Goal: Information Seeking & Learning: Learn about a topic

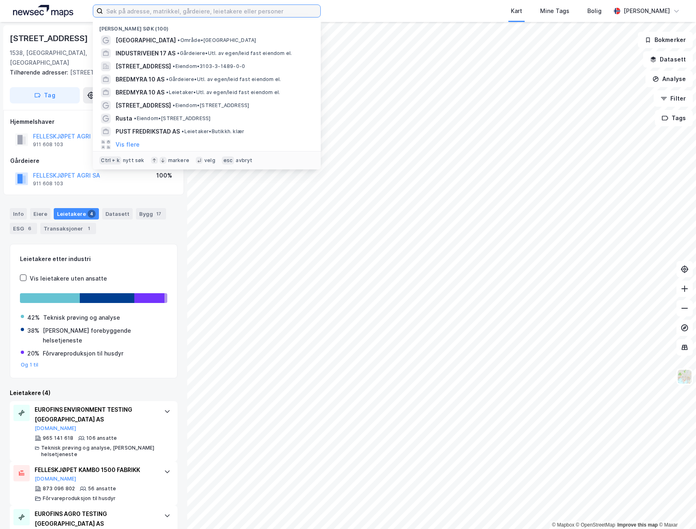
click at [188, 6] on input at bounding box center [211, 11] width 217 height 12
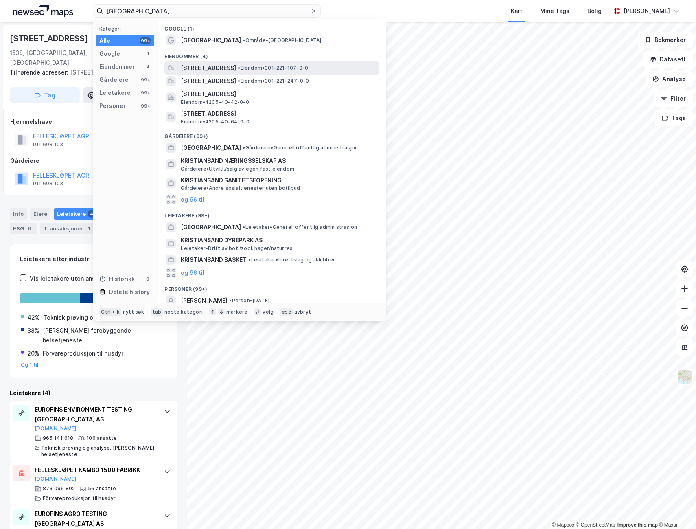
click at [236, 68] on span "[STREET_ADDRESS]" at bounding box center [208, 68] width 55 height 10
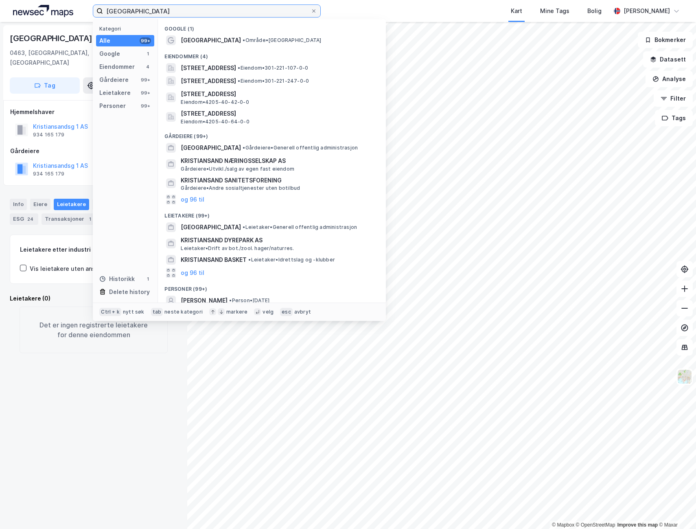
click at [150, 11] on input "[GEOGRAPHIC_DATA]" at bounding box center [206, 11] width 207 height 12
type input "[GEOGRAPHIC_DATA]"
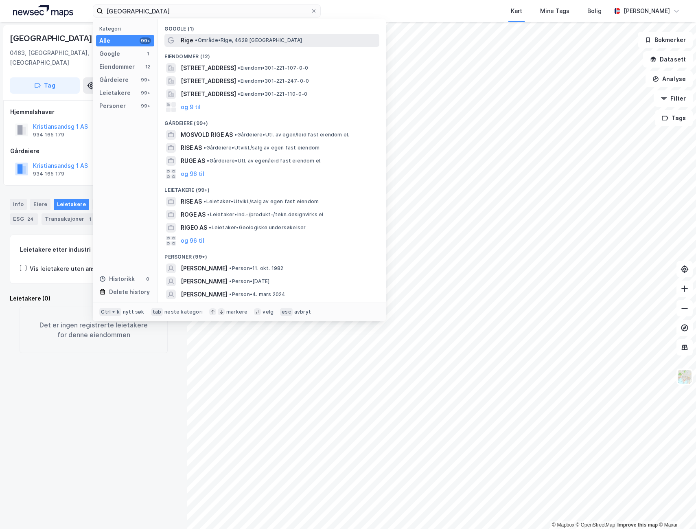
click at [214, 37] on span "• Område • Rige, 4628 [GEOGRAPHIC_DATA]" at bounding box center [248, 40] width 107 height 7
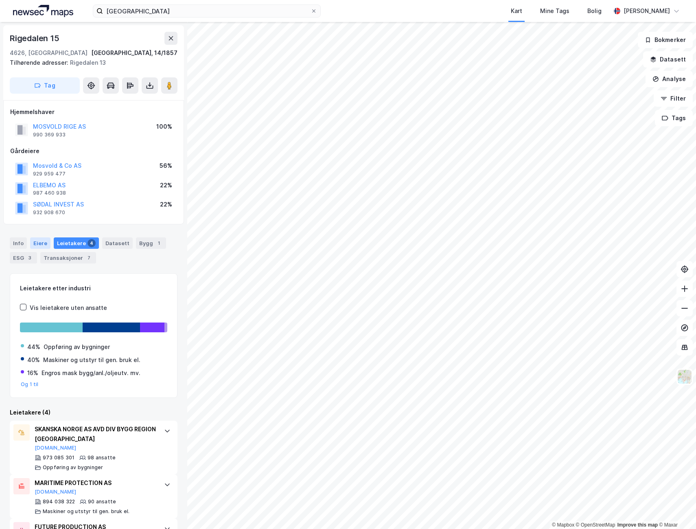
click at [34, 242] on div "Eiere" at bounding box center [40, 242] width 20 height 11
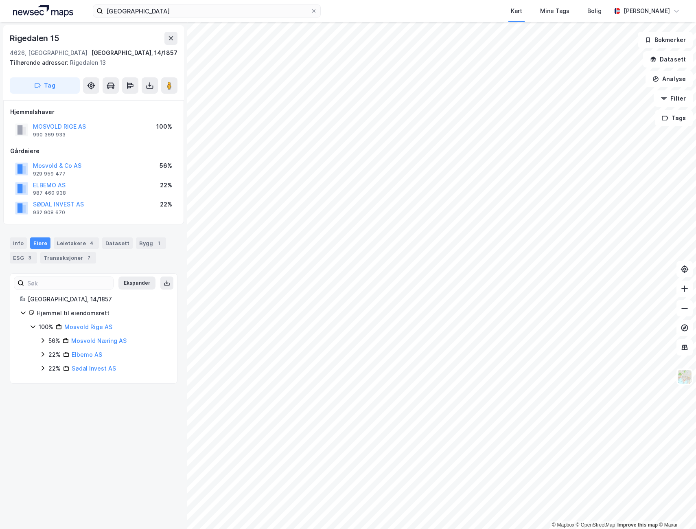
click at [41, 339] on icon at bounding box center [42, 340] width 7 height 7
click at [41, 369] on icon at bounding box center [42, 368] width 7 height 7
click at [42, 395] on icon at bounding box center [42, 395] width 7 height 7
click at [51, 356] on icon at bounding box center [52, 354] width 7 height 7
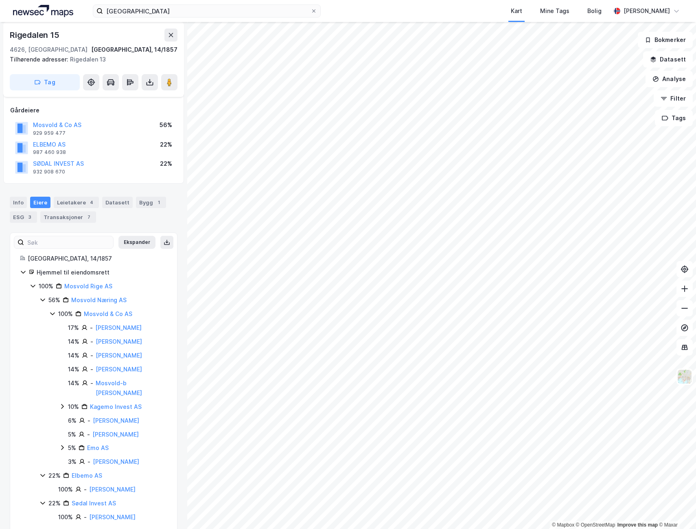
scroll to position [54, 0]
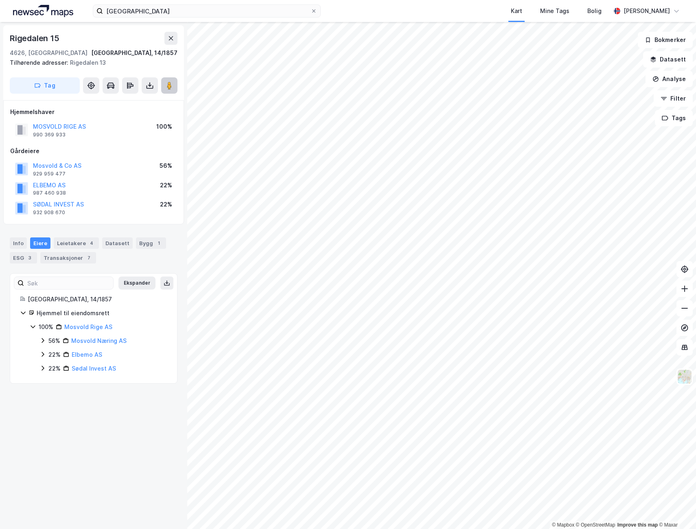
click at [171, 87] on image at bounding box center [169, 85] width 5 height 8
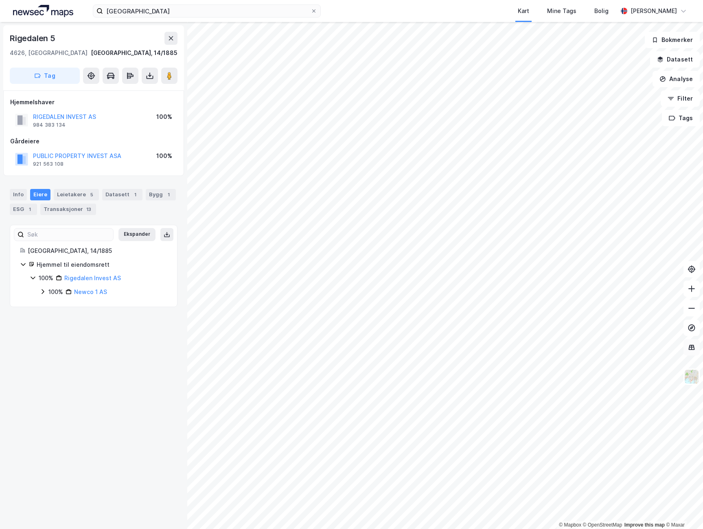
click at [693, 346] on icon at bounding box center [691, 346] width 6 height 5
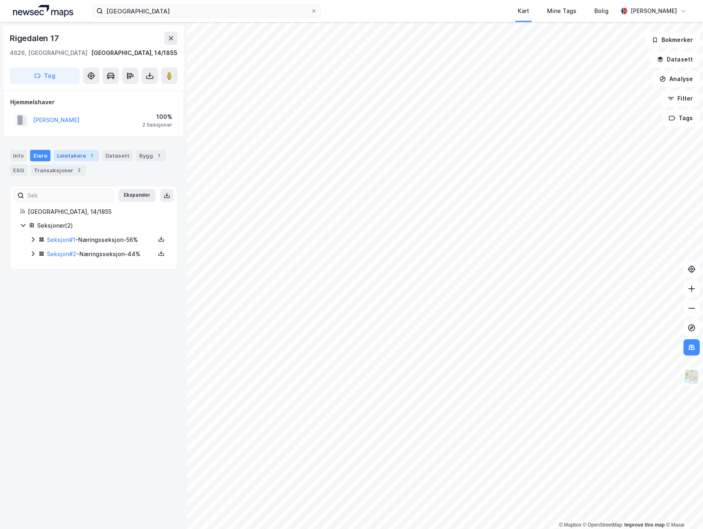
click at [58, 157] on div "Leietakere 1" at bounding box center [76, 155] width 45 height 11
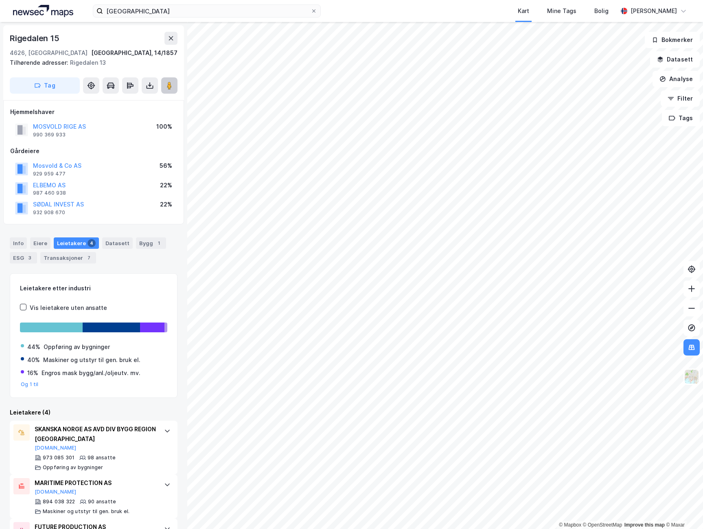
click at [171, 84] on image at bounding box center [169, 85] width 5 height 8
click at [68, 243] on div "Leietakere 4" at bounding box center [76, 242] width 45 height 11
click at [14, 240] on div "Info" at bounding box center [18, 242] width 17 height 11
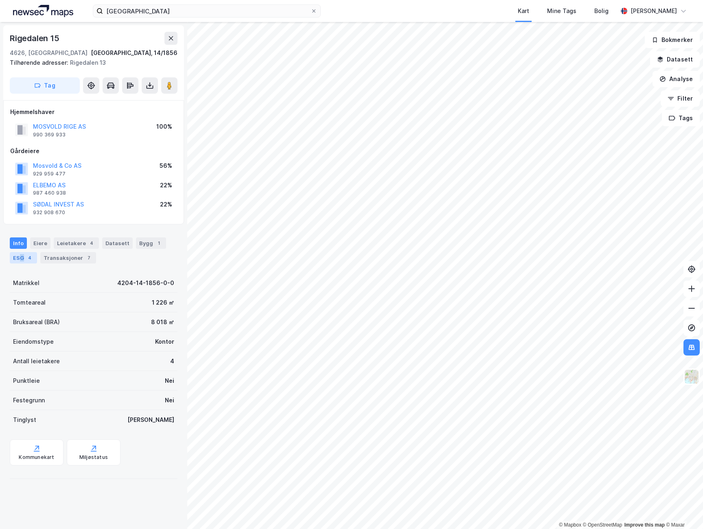
click at [22, 256] on div "ESG 4" at bounding box center [23, 257] width 27 height 11
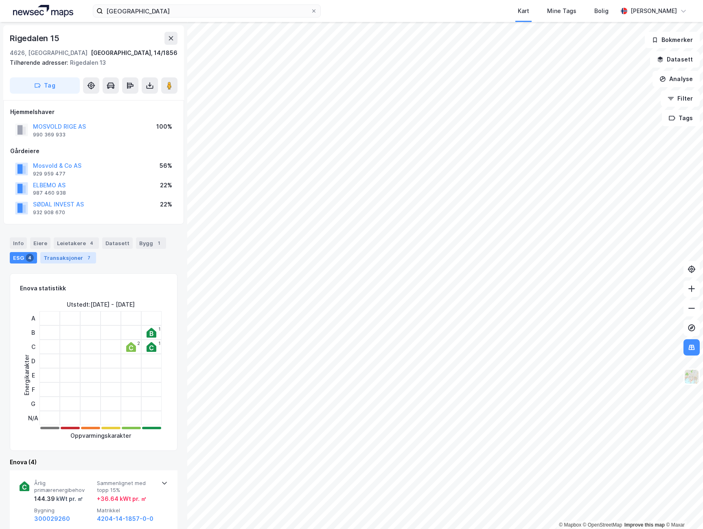
click at [67, 259] on div "Transaksjoner 7" at bounding box center [68, 257] width 56 height 11
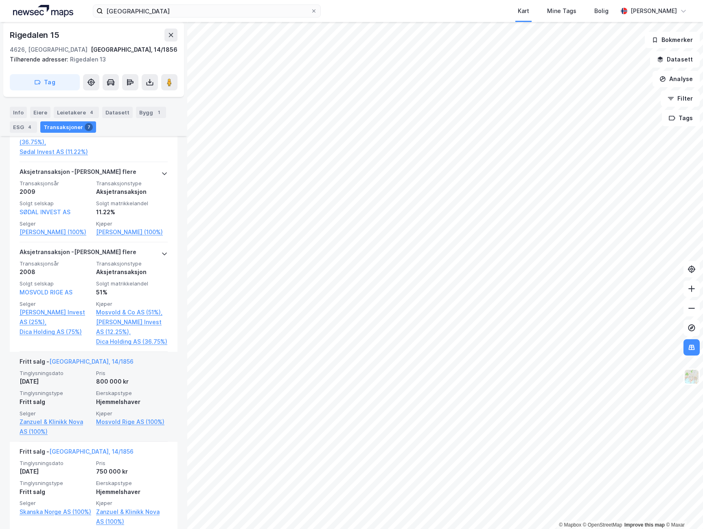
scroll to position [480, 0]
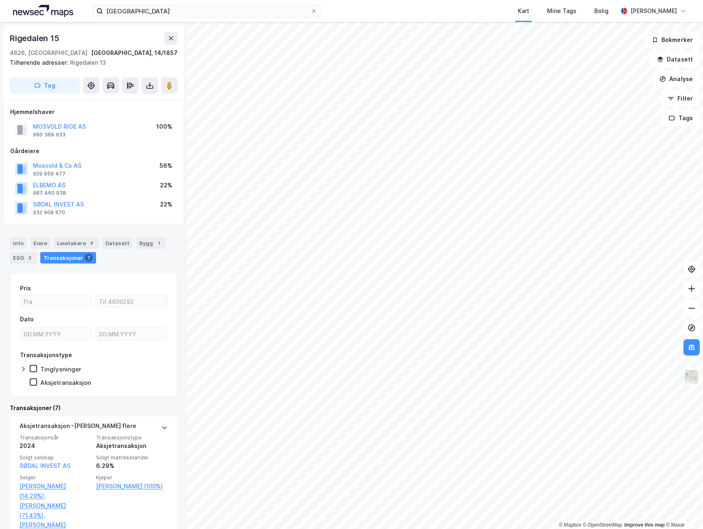
click at [56, 256] on div "Transaksjoner 7" at bounding box center [68, 257] width 56 height 11
click at [74, 242] on div "Leietakere 4" at bounding box center [76, 242] width 45 height 11
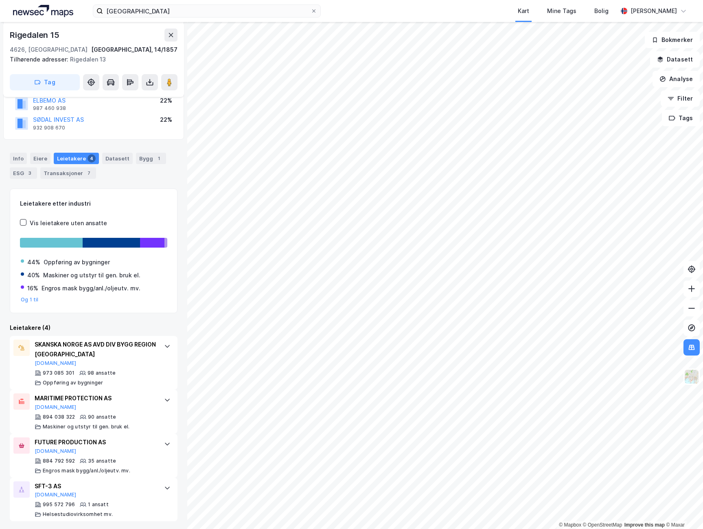
scroll to position [87, 0]
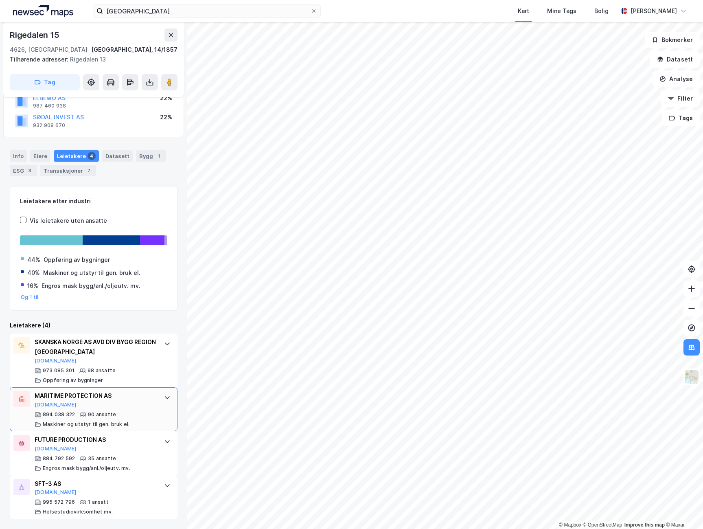
click at [68, 400] on div "MARITIME PROTECTION AS [DOMAIN_NAME]" at bounding box center [95, 399] width 121 height 17
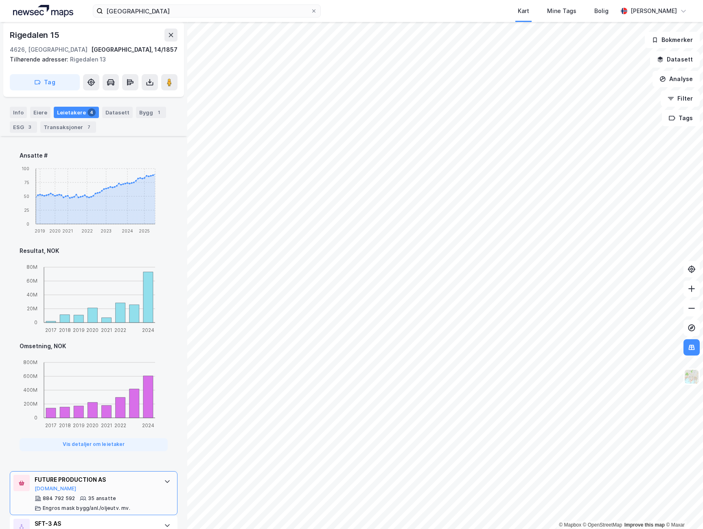
scroll to position [521, 0]
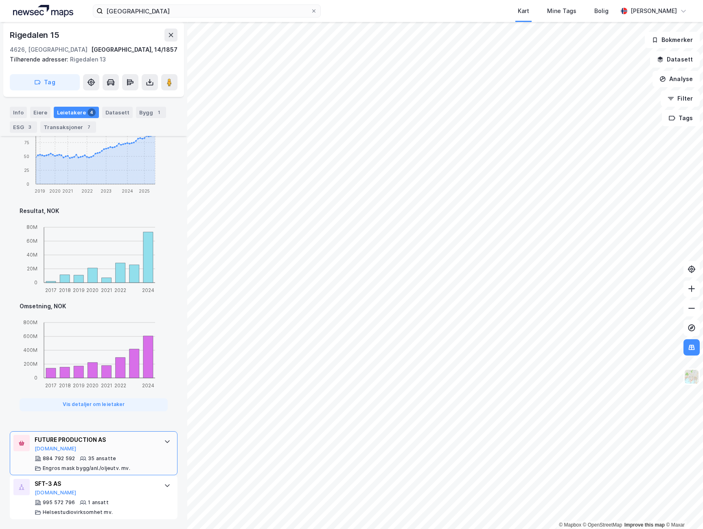
click at [164, 441] on icon at bounding box center [167, 441] width 7 height 7
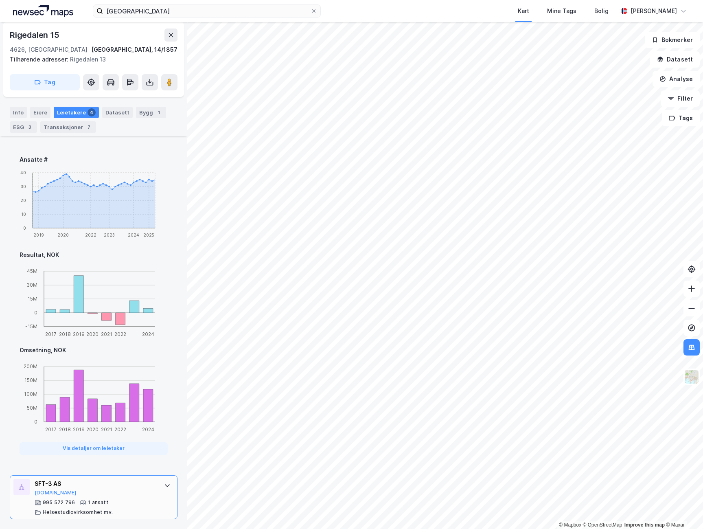
click at [164, 482] on icon at bounding box center [167, 485] width 7 height 7
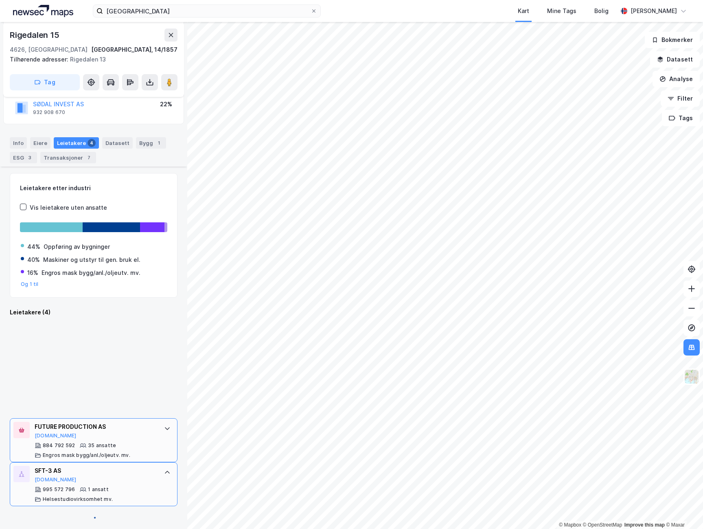
scroll to position [100, 0]
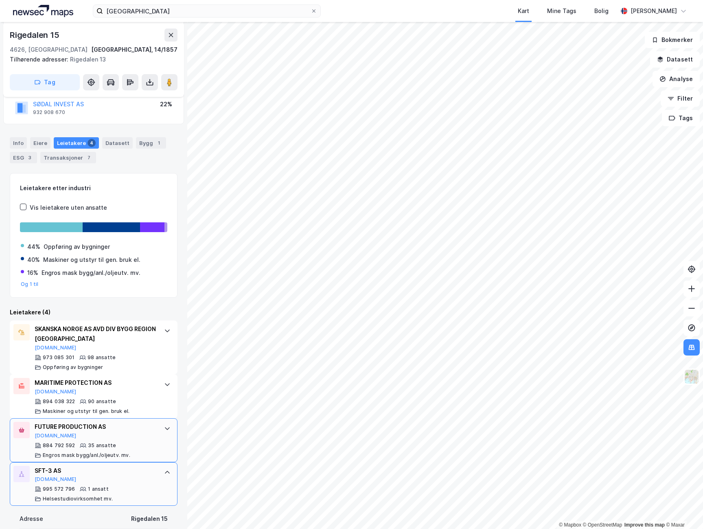
click at [125, 471] on div "SFT-3 AS" at bounding box center [95, 470] width 121 height 10
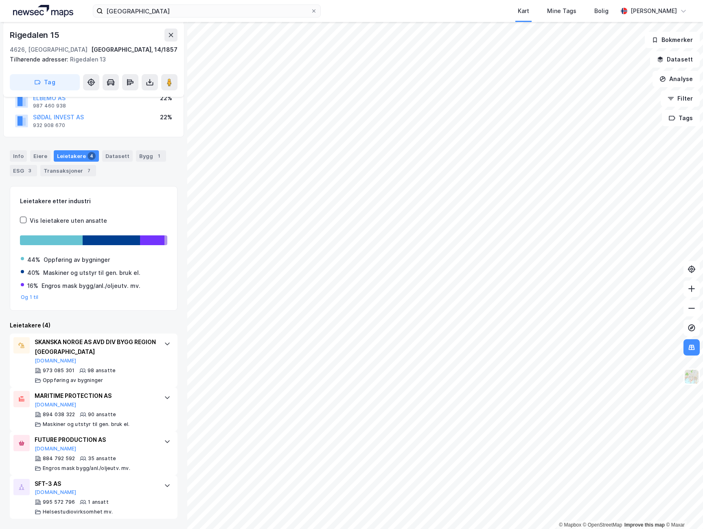
click at [165, 485] on icon at bounding box center [167, 485] width 5 height 3
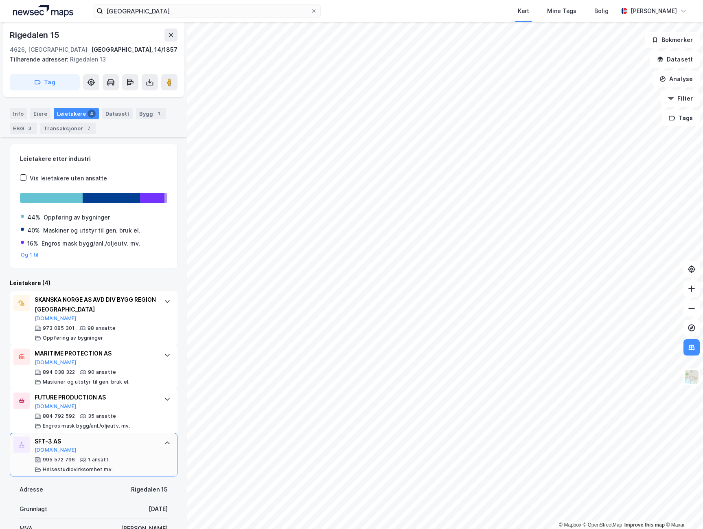
scroll to position [141, 0]
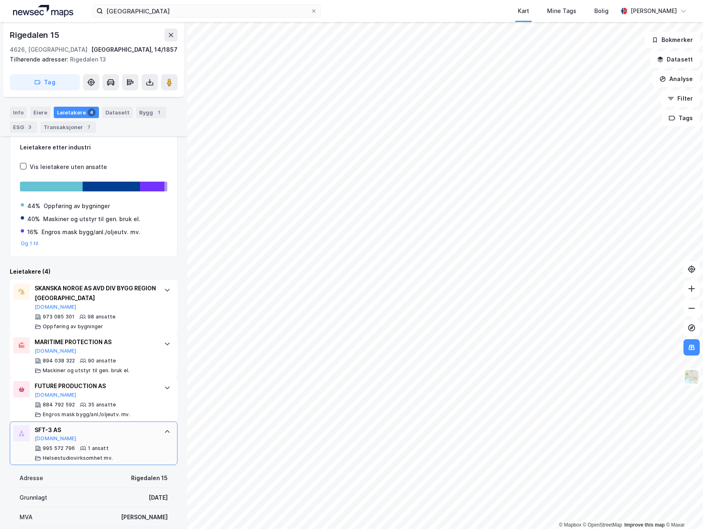
click at [121, 441] on div "SFT-3 AS [DOMAIN_NAME]" at bounding box center [95, 433] width 121 height 17
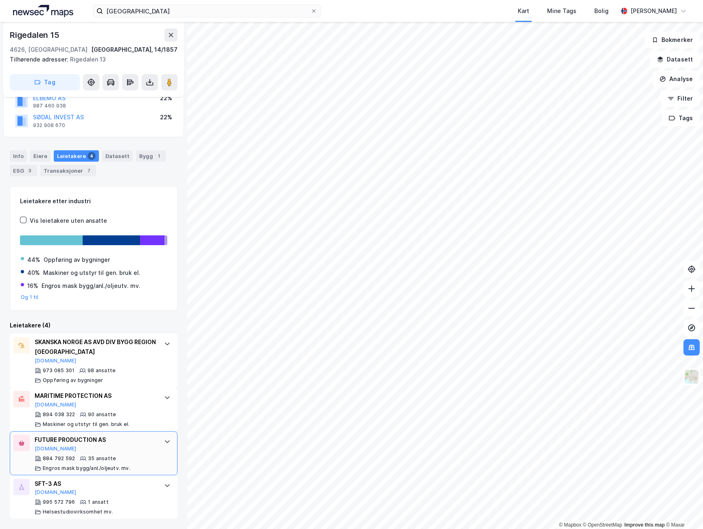
click at [121, 440] on div "FUTURE PRODUCTION AS" at bounding box center [95, 440] width 121 height 10
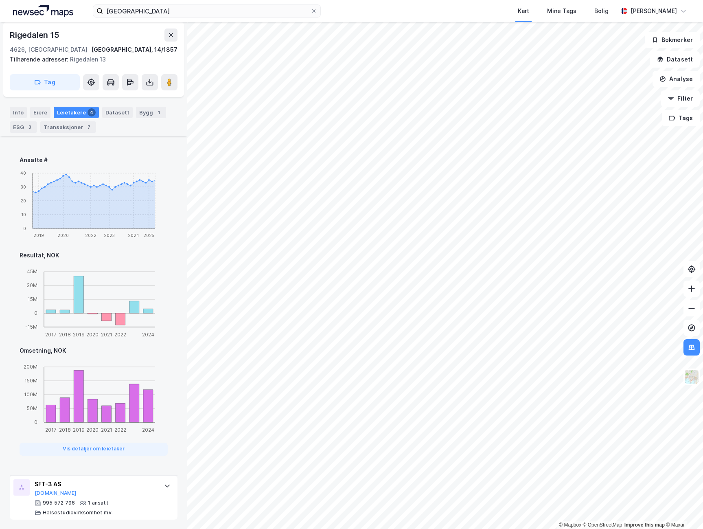
scroll to position [521, 0]
click at [161, 489] on div at bounding box center [167, 484] width 13 height 13
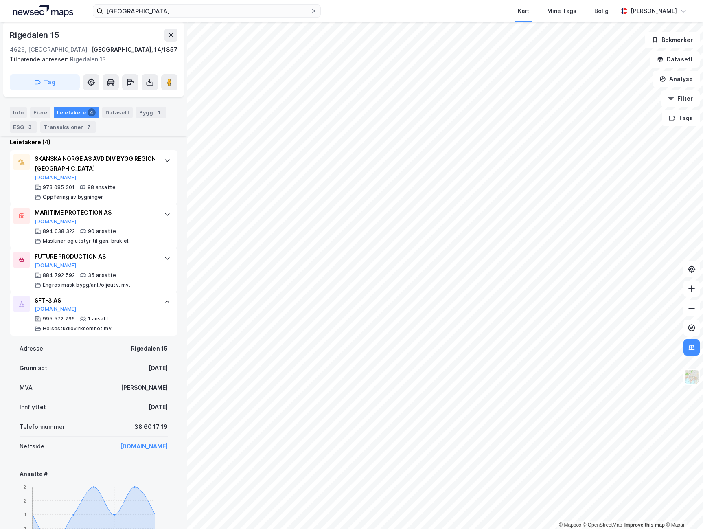
scroll to position [134, 0]
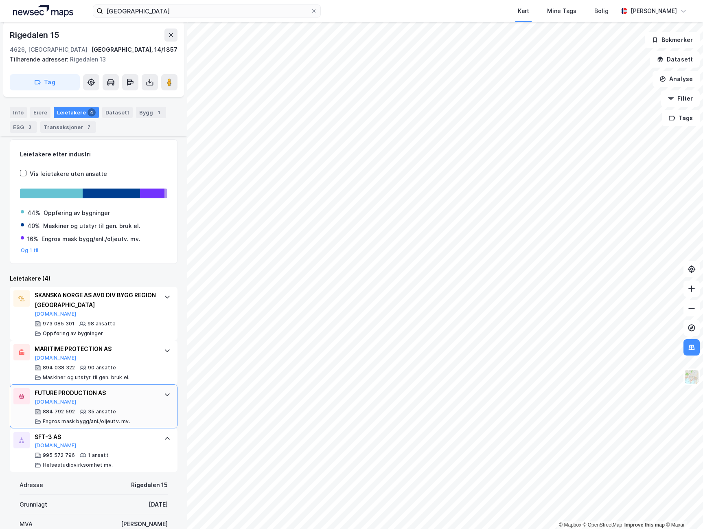
click at [164, 395] on icon at bounding box center [167, 394] width 7 height 7
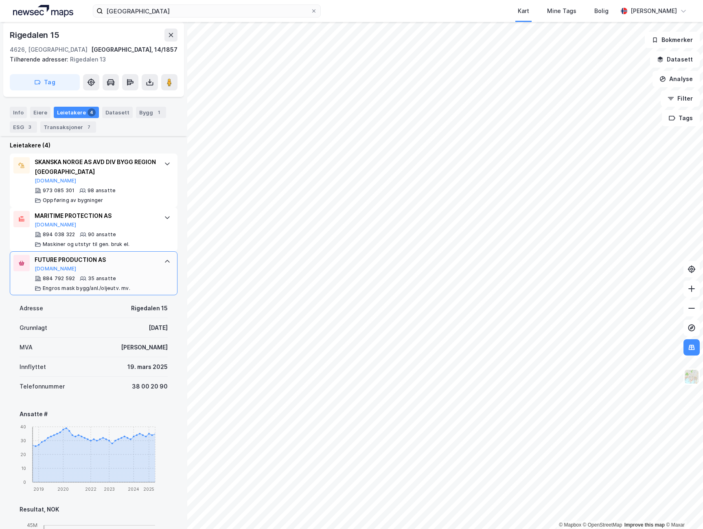
scroll to position [256, 0]
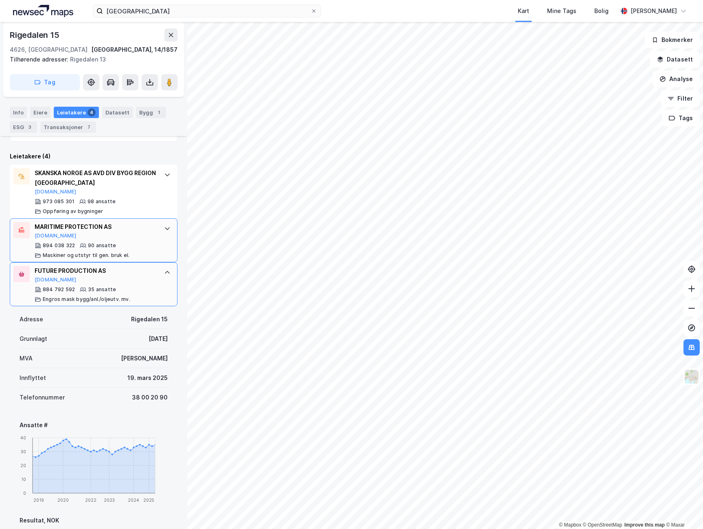
click at [164, 230] on icon at bounding box center [167, 228] width 7 height 7
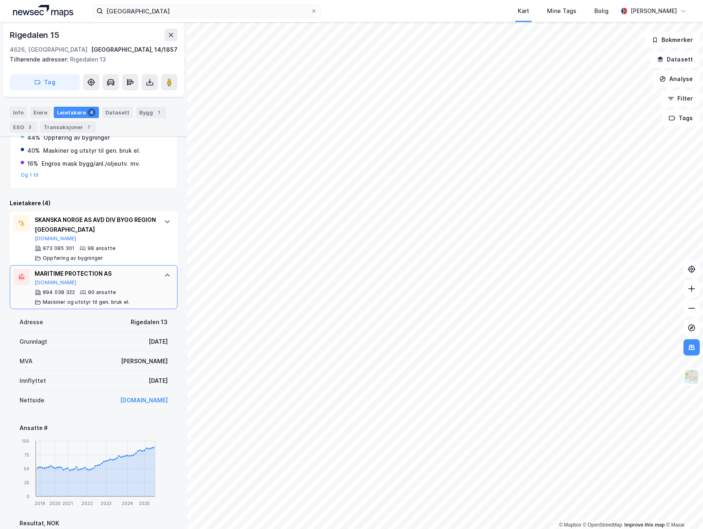
scroll to position [196, 0]
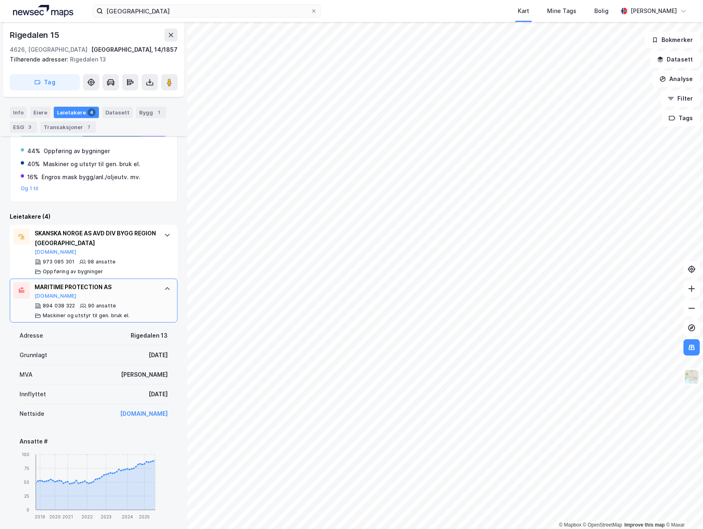
click at [164, 288] on icon at bounding box center [167, 288] width 7 height 7
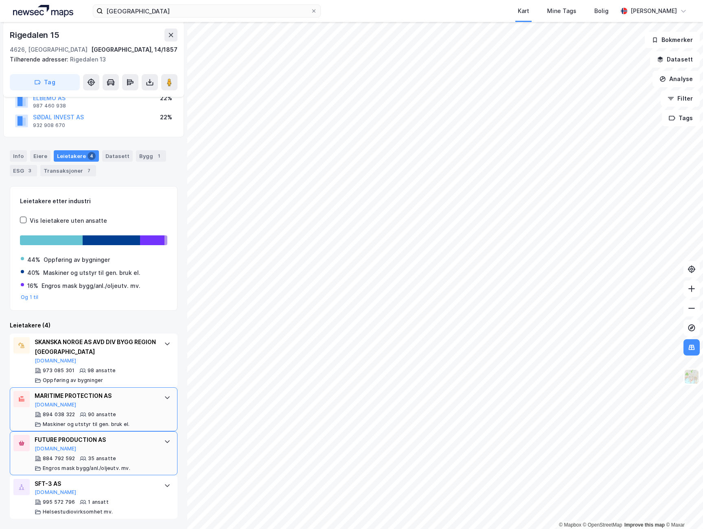
scroll to position [87, 0]
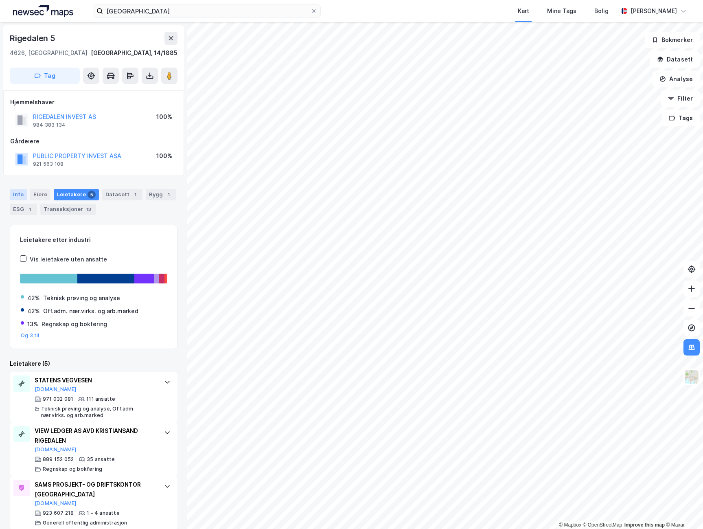
click at [24, 196] on div "Info" at bounding box center [18, 194] width 17 height 11
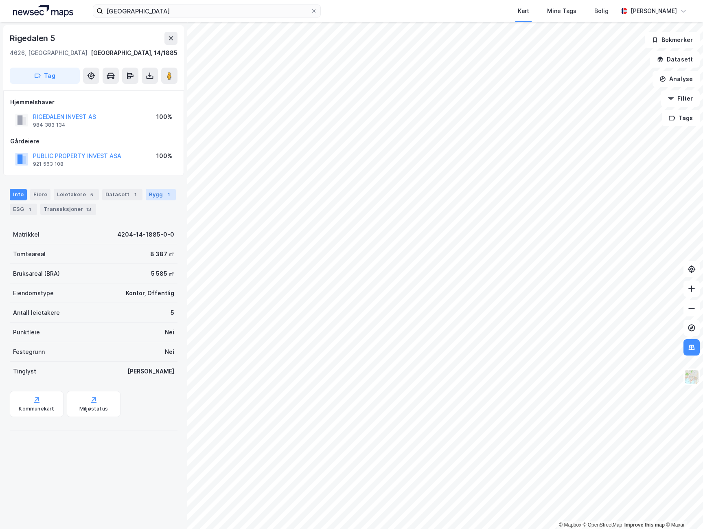
click at [147, 190] on div "Bygg 1" at bounding box center [161, 194] width 30 height 11
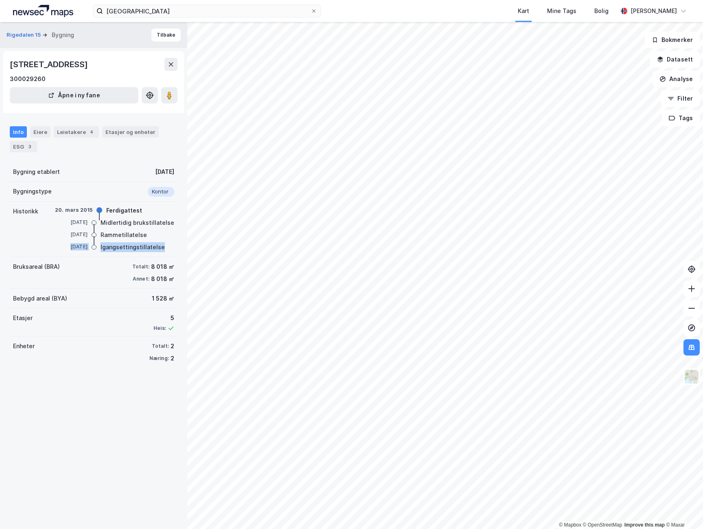
drag, startPoint x: 48, startPoint y: 244, endPoint x: 174, endPoint y: 254, distance: 126.1
click at [174, 254] on div "Rigedalen 15 Bygning Tilbake Rigedalen 13, 4626, AGDER 300029260 Åpne i ny fane…" at bounding box center [93, 275] width 187 height 507
drag, startPoint x: 100, startPoint y: 234, endPoint x: 169, endPoint y: 238, distance: 69.6
click at [169, 238] on div "Historikk [DATE] Ferdigattest [DATE] Midlertidig brukstillatelse [DATE] Rammeti…" at bounding box center [94, 228] width 168 height 55
drag, startPoint x: 55, startPoint y: 221, endPoint x: 149, endPoint y: 225, distance: 94.1
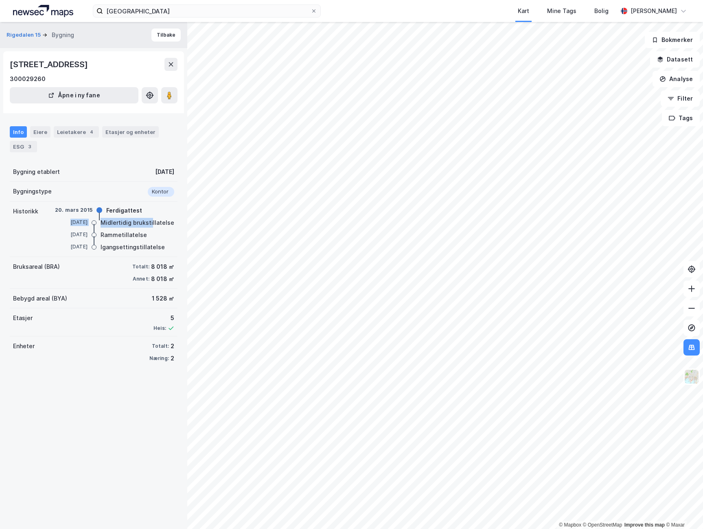
click at [149, 225] on div "[DATE] Midlertidig brukstillatelse" at bounding box center [114, 222] width 119 height 9
drag, startPoint x: 149, startPoint y: 225, endPoint x: 99, endPoint y: 233, distance: 49.9
click at [100, 233] on div "Rammetillatelse" at bounding box center [123, 235] width 46 height 10
drag, startPoint x: 52, startPoint y: 210, endPoint x: 167, endPoint y: 216, distance: 115.3
click at [167, 216] on div "Historikk [DATE] Ferdigattest [DATE] Midlertidig brukstillatelse [DATE] Rammeti…" at bounding box center [94, 228] width 168 height 55
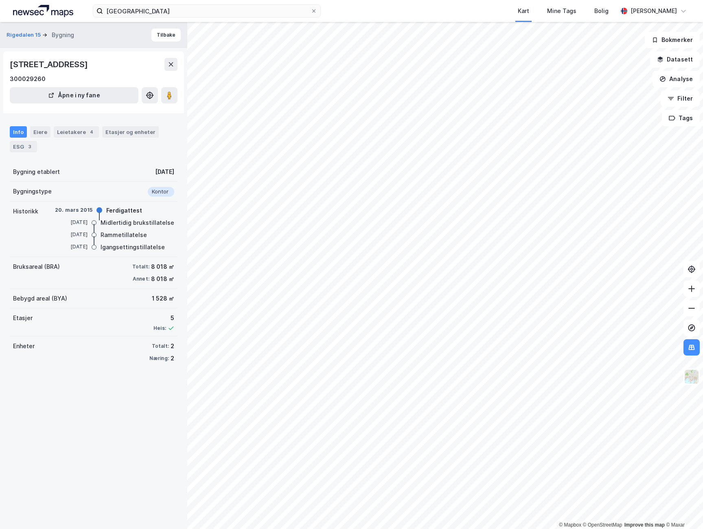
drag, startPoint x: 167, startPoint y: 216, endPoint x: 122, endPoint y: 240, distance: 50.8
click at [122, 240] on div "[DATE] Ferdigattest [DATE] Midlertidig brukstillatelse [DATE] Rammetillatelse […" at bounding box center [114, 229] width 119 height 46
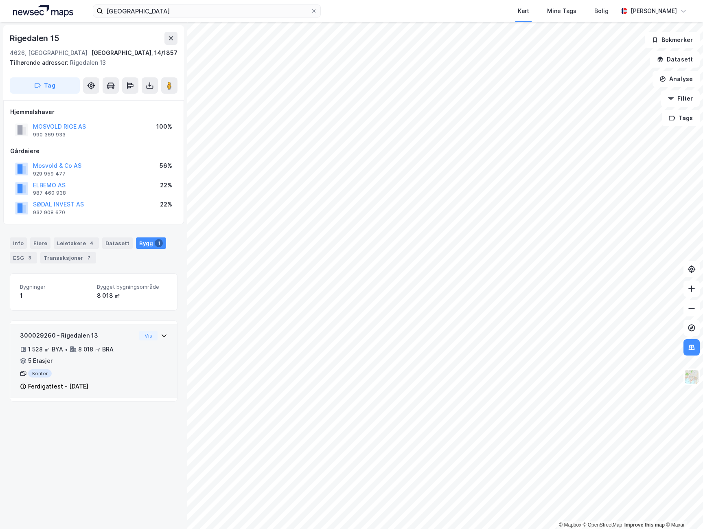
click at [129, 382] on div "Ferdigattest - [DATE]" at bounding box center [78, 386] width 116 height 10
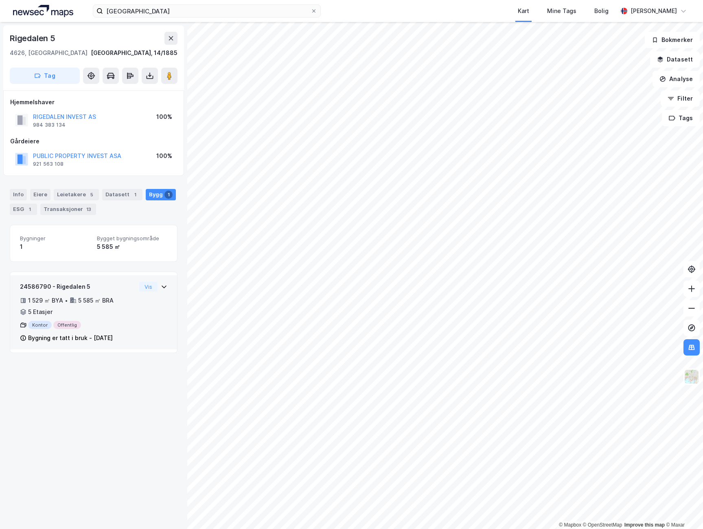
click at [102, 341] on div "Bygning er tatt i bruk - [DATE]" at bounding box center [70, 338] width 85 height 10
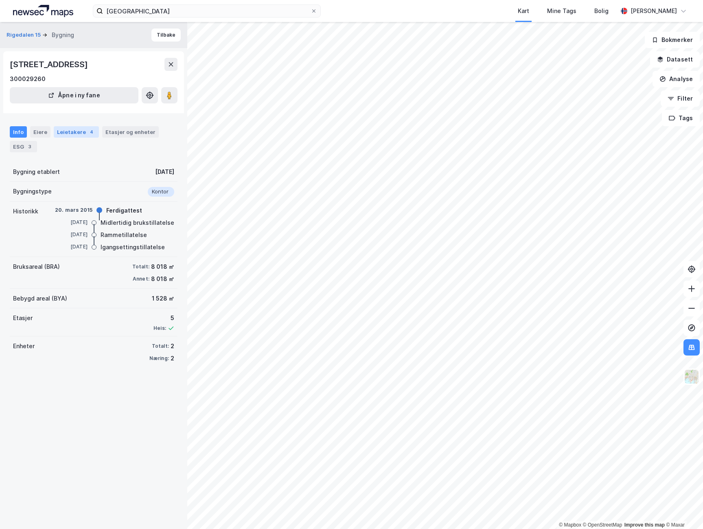
click at [77, 133] on div "Leietakere 4" at bounding box center [76, 131] width 45 height 11
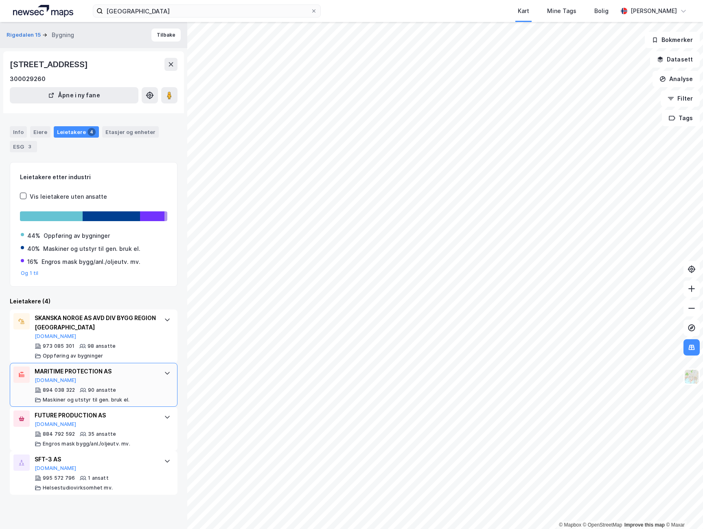
click at [164, 370] on icon at bounding box center [167, 372] width 7 height 7
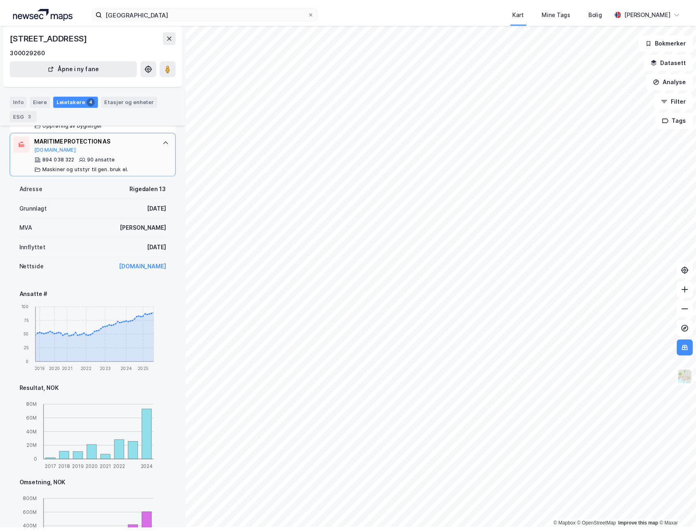
scroll to position [244, 0]
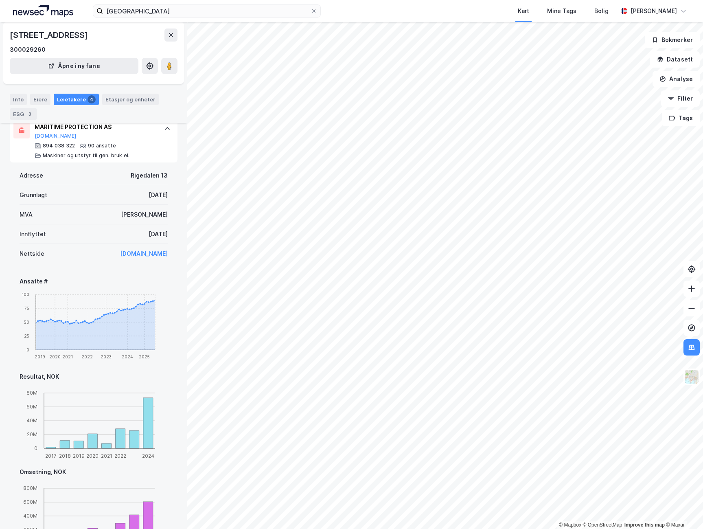
click at [127, 253] on link "[DOMAIN_NAME]" at bounding box center [144, 253] width 48 height 7
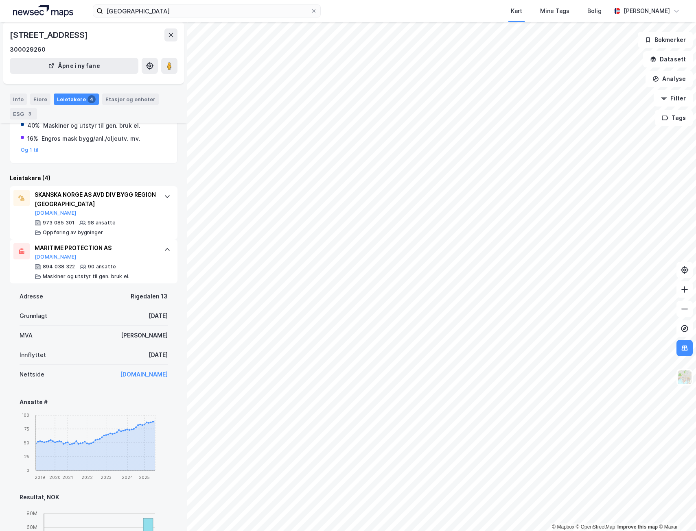
scroll to position [122, 0]
click at [165, 247] on div at bounding box center [167, 250] width 13 height 13
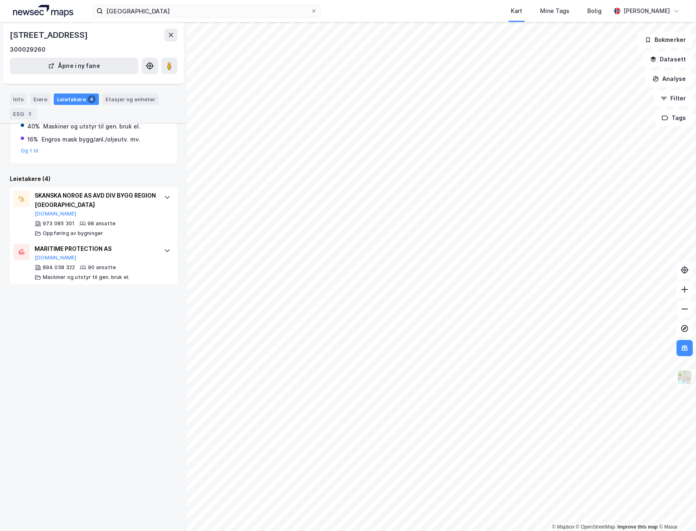
scroll to position [0, 0]
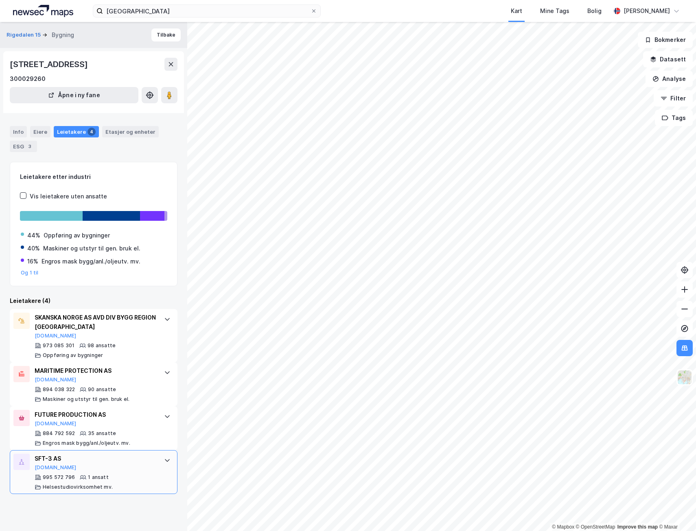
click at [165, 460] on icon at bounding box center [167, 460] width 5 height 3
click at [37, 129] on div "Eiere" at bounding box center [40, 131] width 20 height 11
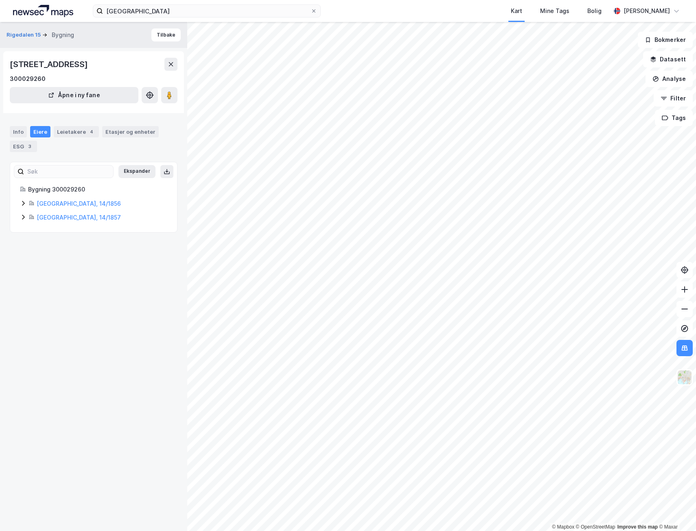
click at [23, 203] on icon at bounding box center [23, 203] width 7 height 7
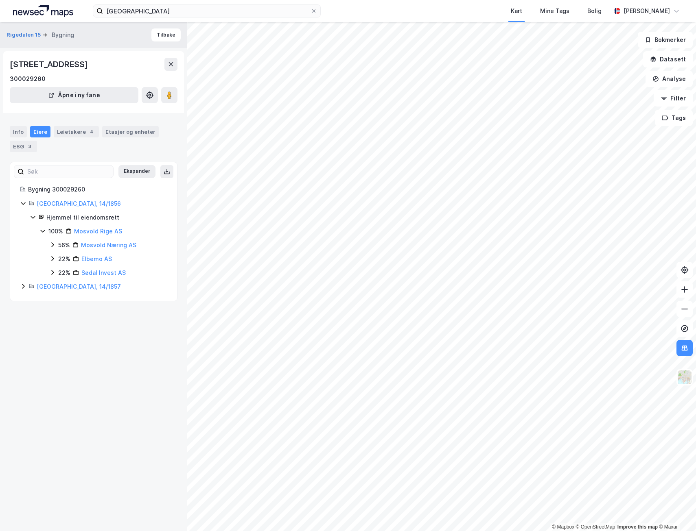
click at [47, 230] on div "100% Mosvold Rige AS" at bounding box center [103, 232] width 128 height 10
click at [43, 231] on icon at bounding box center [42, 231] width 7 height 7
click at [52, 245] on icon at bounding box center [52, 245] width 7 height 7
click at [61, 258] on icon at bounding box center [62, 259] width 7 height 7
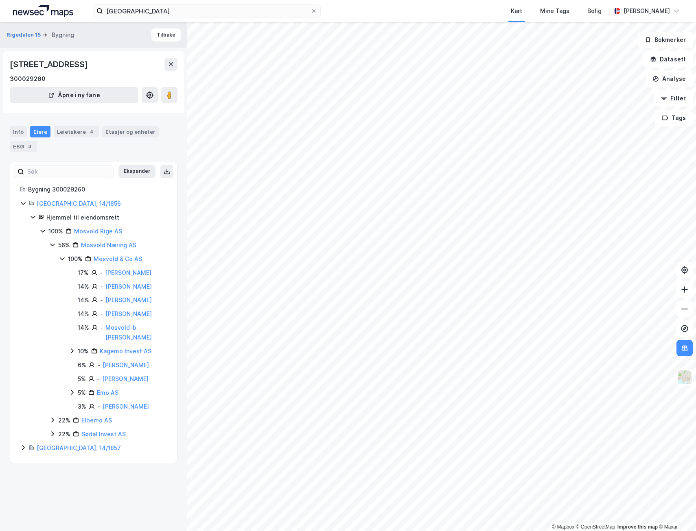
click at [72, 396] on icon at bounding box center [72, 392] width 7 height 7
click at [71, 396] on icon at bounding box center [72, 392] width 7 height 7
click at [59, 258] on icon at bounding box center [62, 259] width 7 height 7
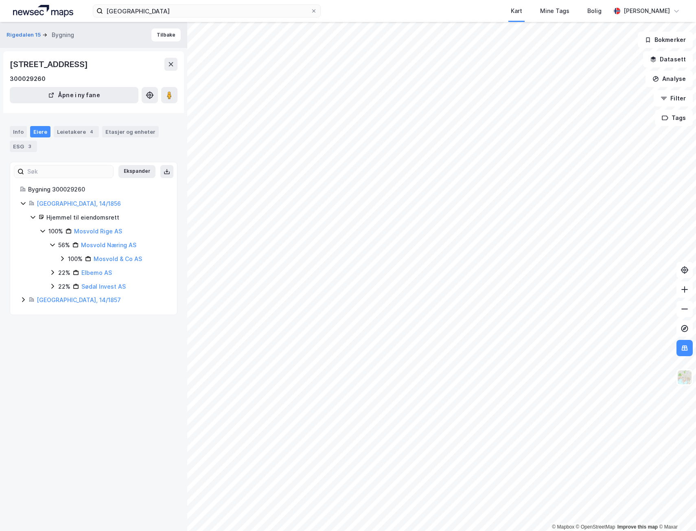
click at [52, 245] on icon at bounding box center [52, 245] width 7 height 7
